Goal: Information Seeking & Learning: Learn about a topic

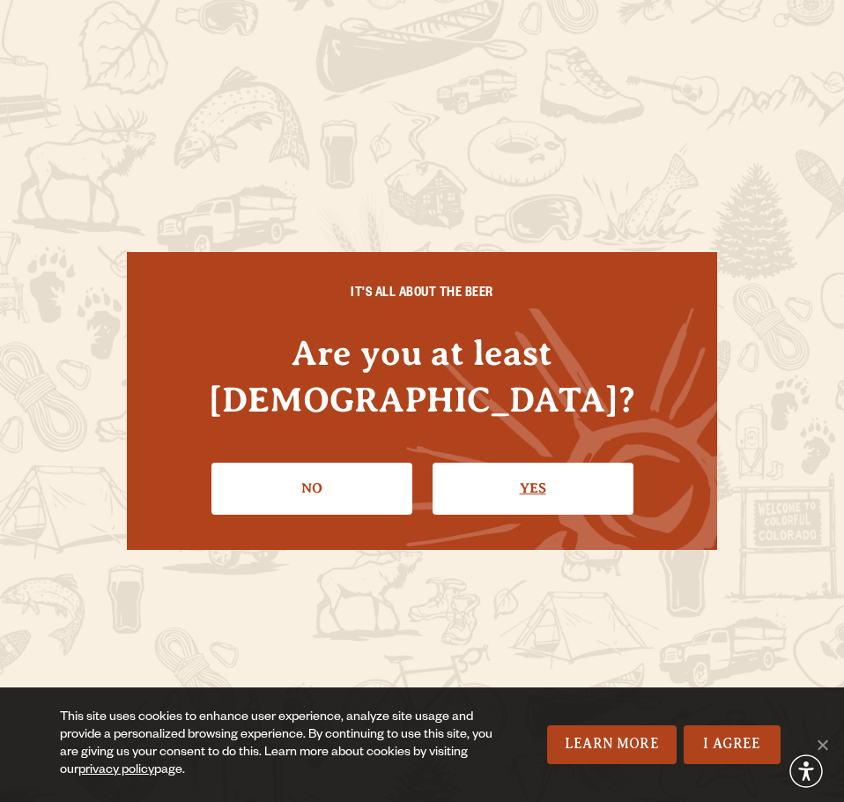
click at [527, 462] on link "Yes" at bounding box center [532, 487] width 201 height 51
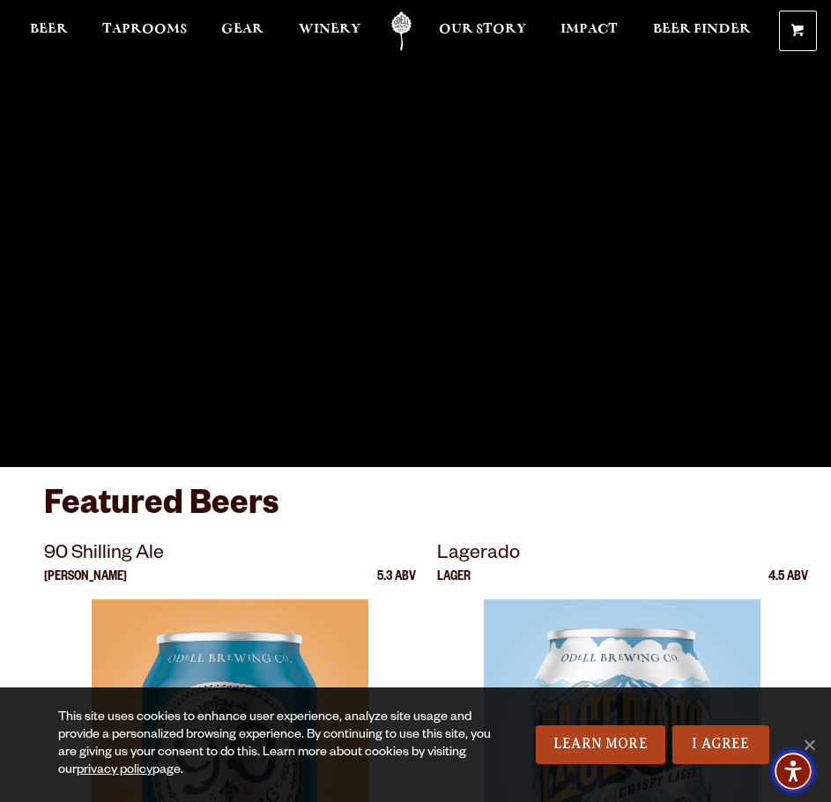
click at [809, 741] on span "Accessibility Menu" at bounding box center [793, 771] width 62 height 62
click at [709, 740] on link "I Agree" at bounding box center [720, 744] width 97 height 39
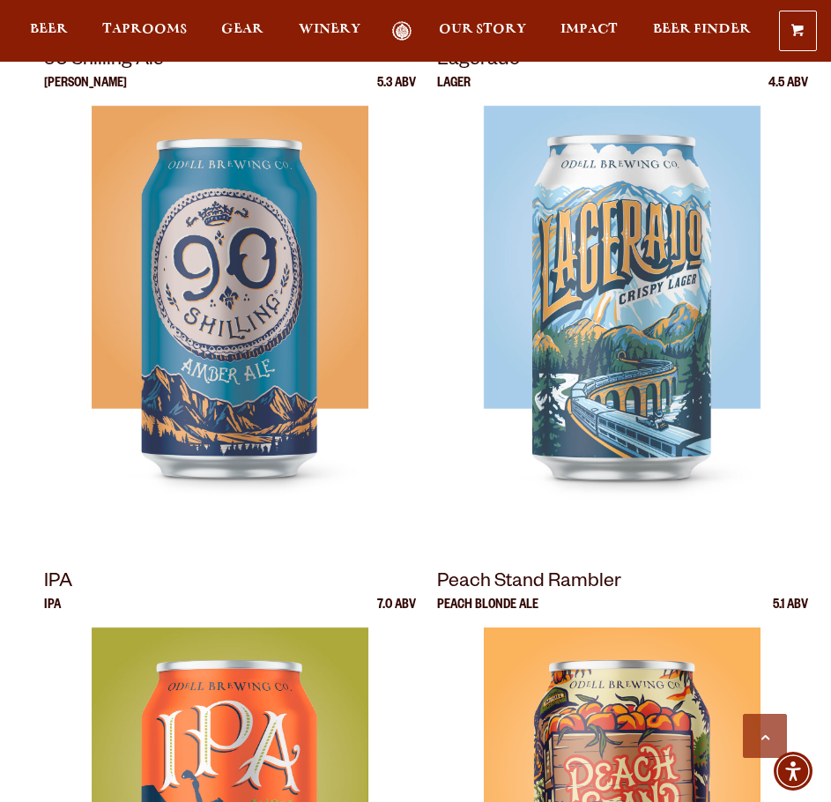
scroll to position [440, 0]
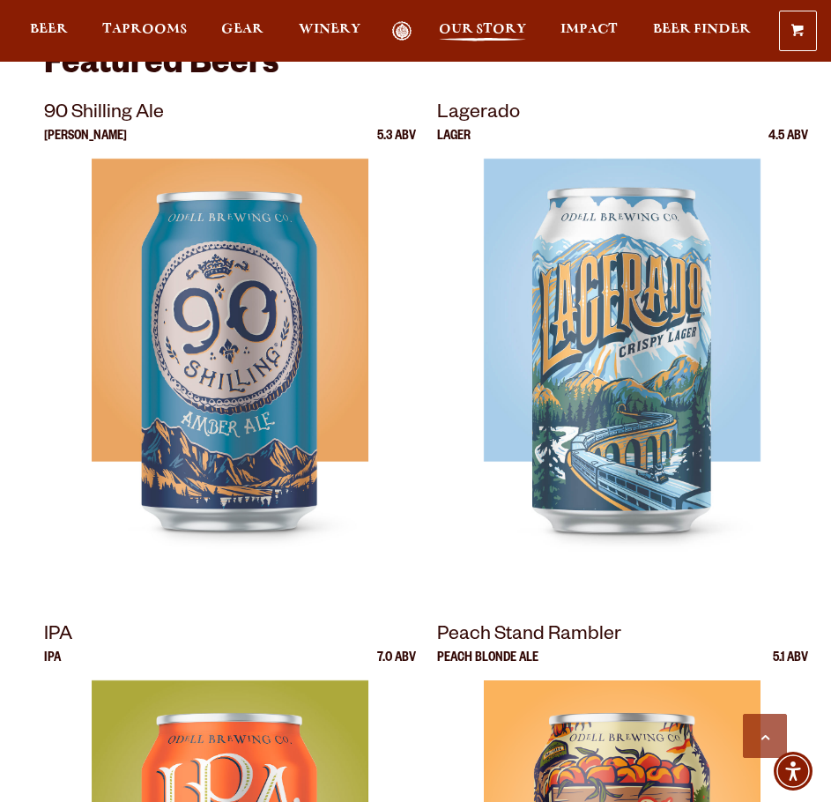
click at [485, 22] on span "Our Story" at bounding box center [482, 29] width 87 height 14
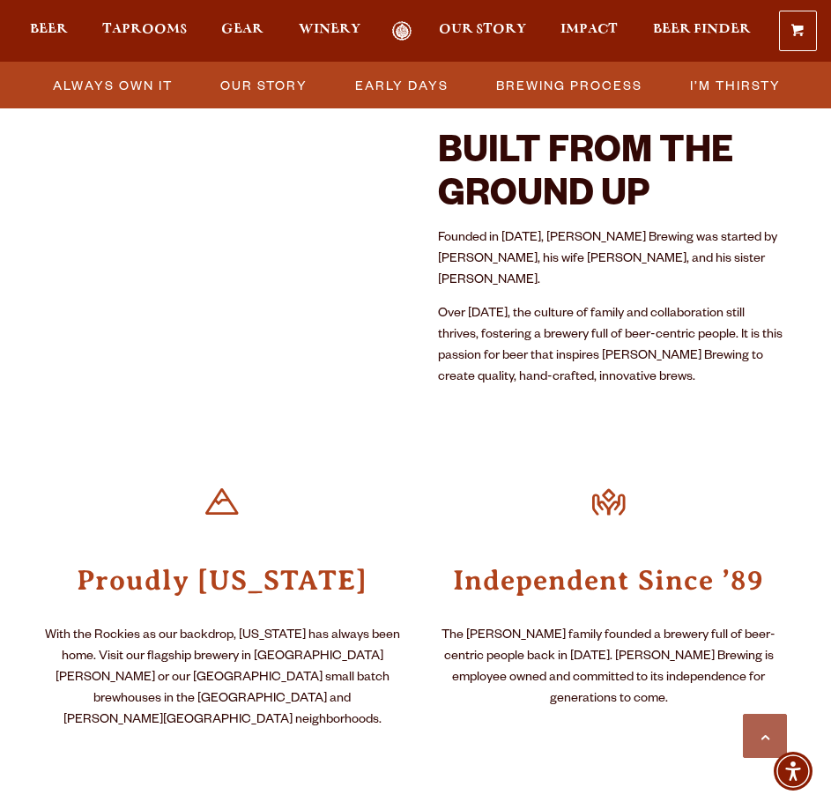
scroll to position [705, 0]
